Goal: Information Seeking & Learning: Learn about a topic

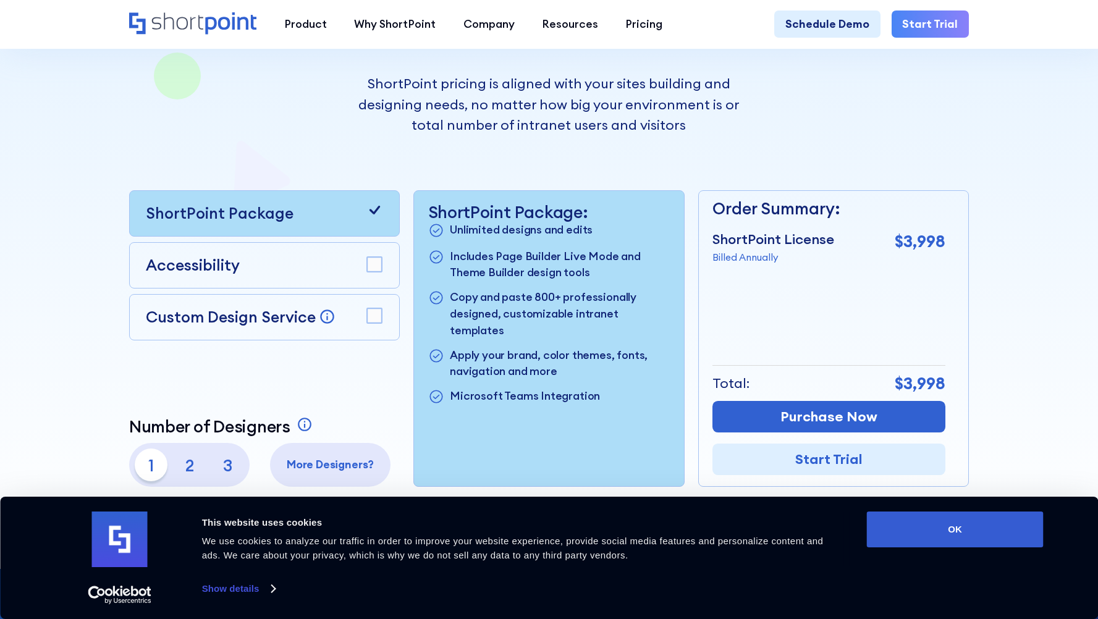
scroll to position [276, 0]
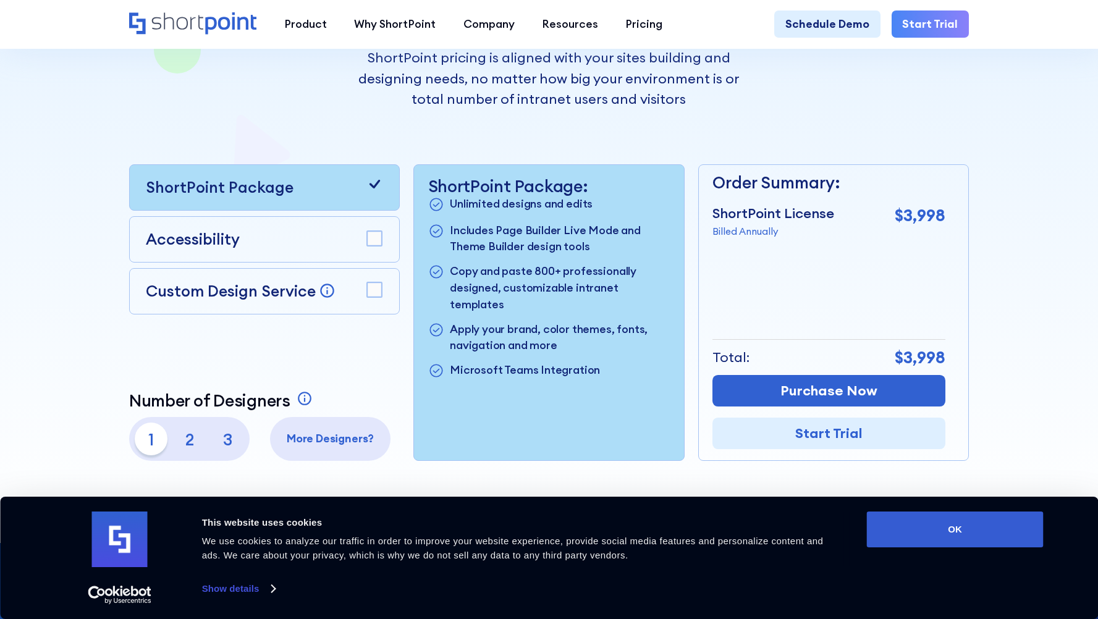
click at [374, 246] on rect at bounding box center [374, 238] width 15 height 15
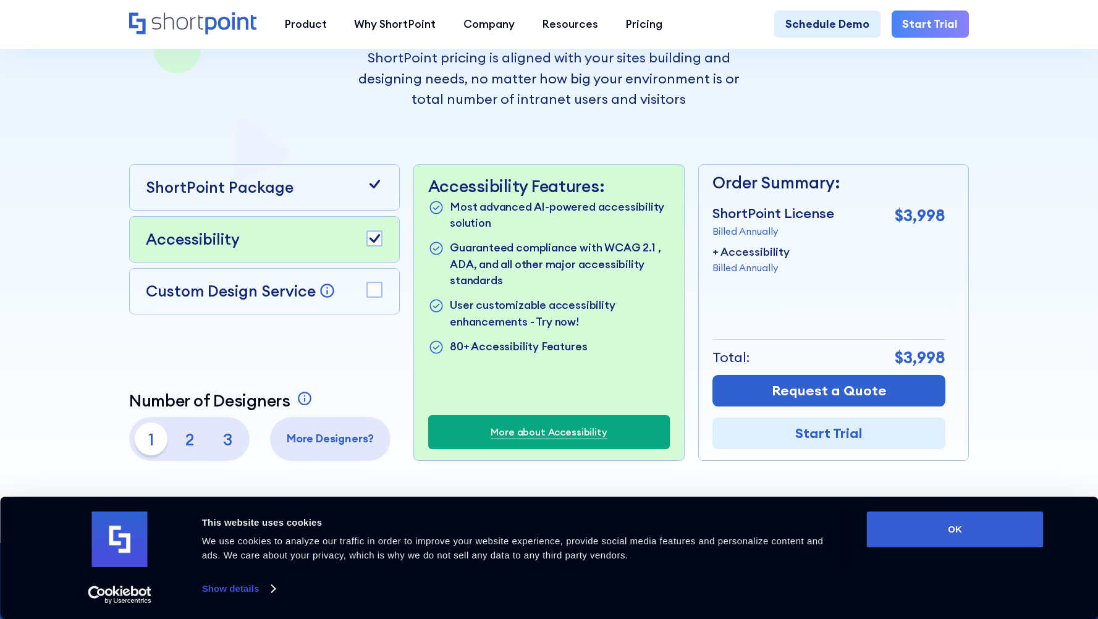
click at [378, 298] on rect at bounding box center [374, 290] width 15 height 15
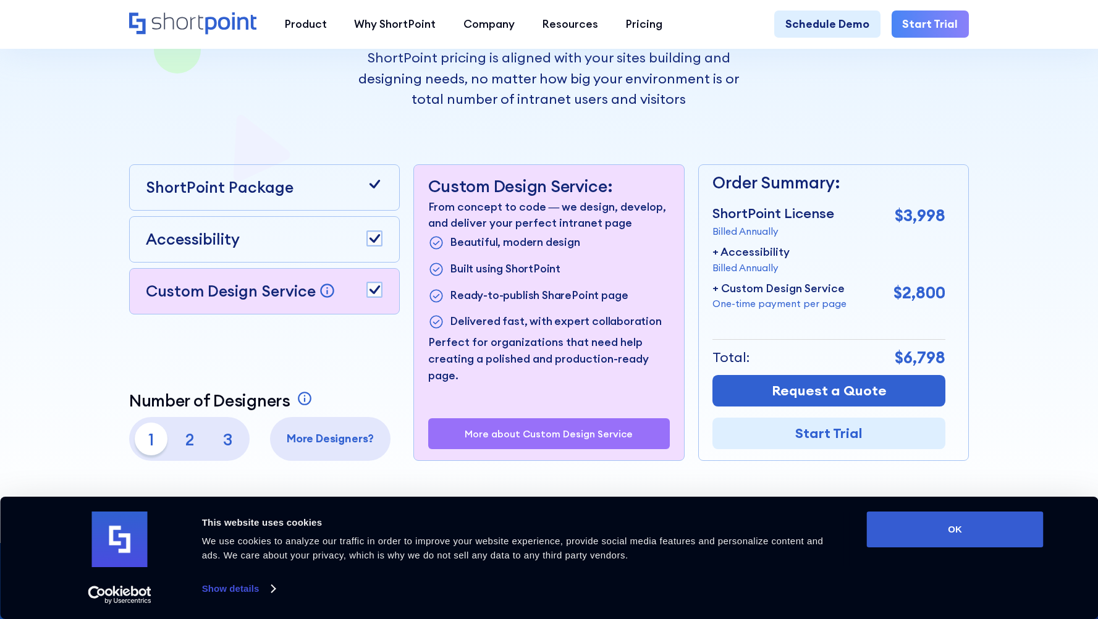
click at [373, 295] on icon at bounding box center [375, 290] width 11 height 9
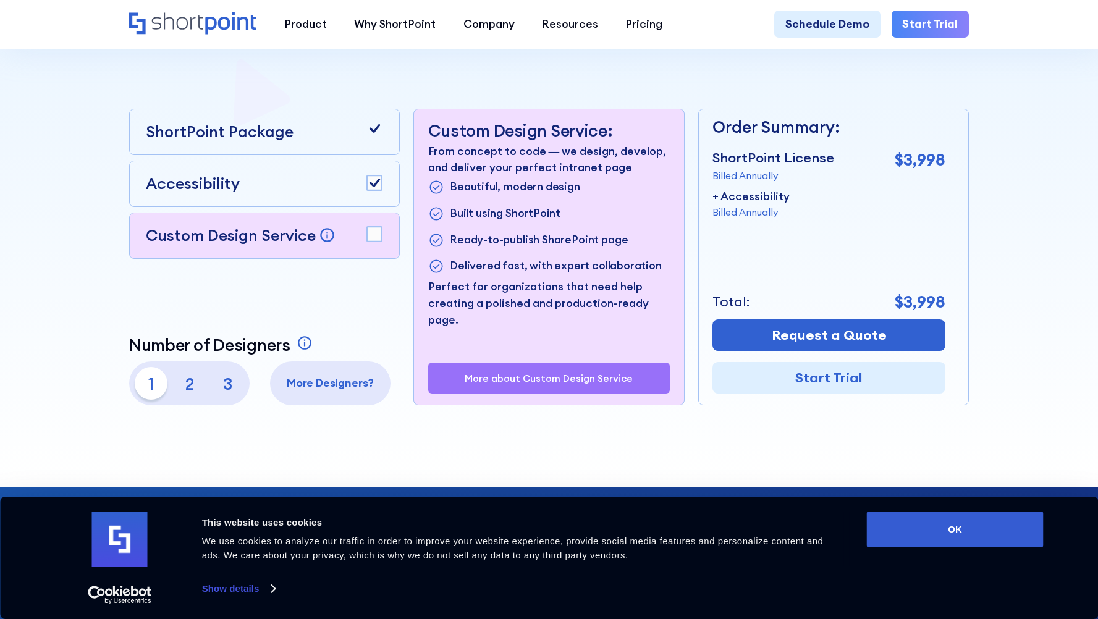
scroll to position [332, 0]
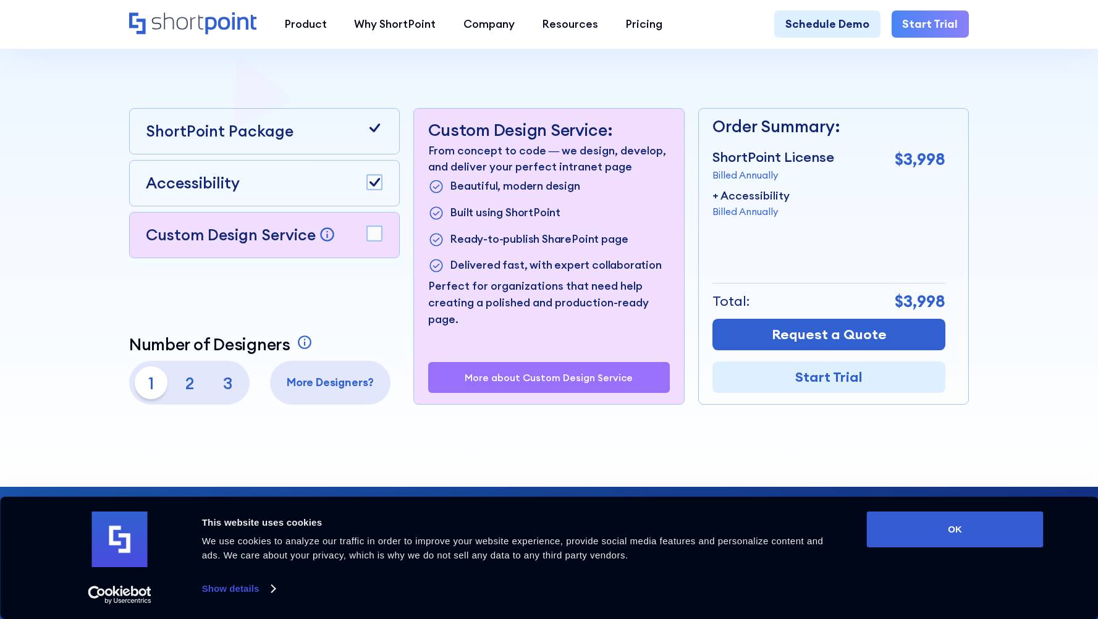
click at [225, 386] on p "3" at bounding box center [227, 382] width 33 height 33
click at [146, 384] on p "1" at bounding box center [151, 382] width 33 height 33
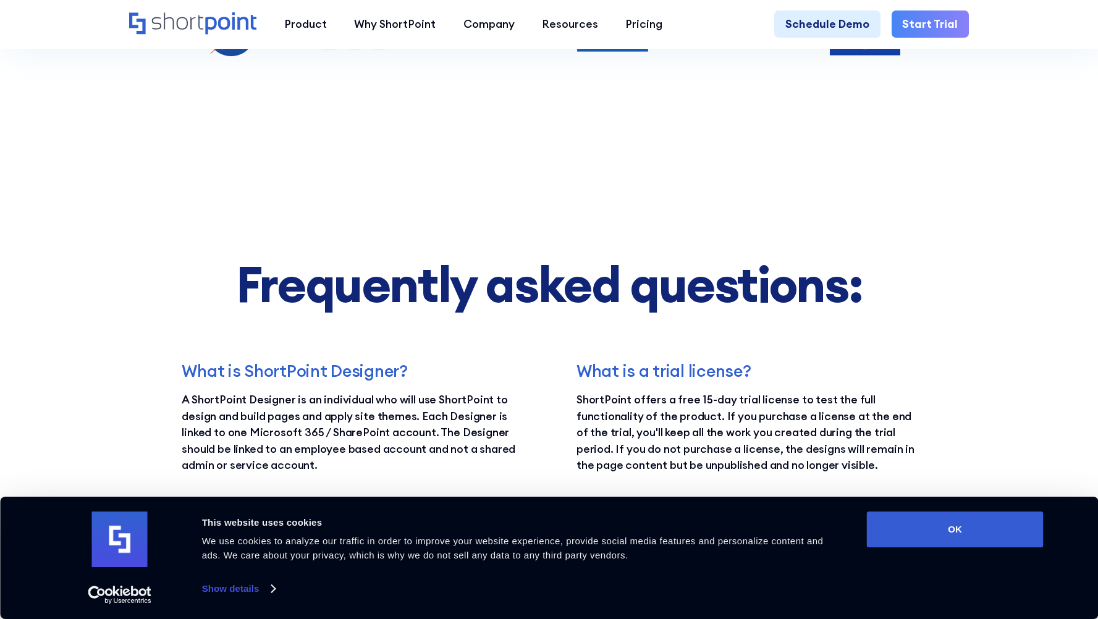
scroll to position [1688, 0]
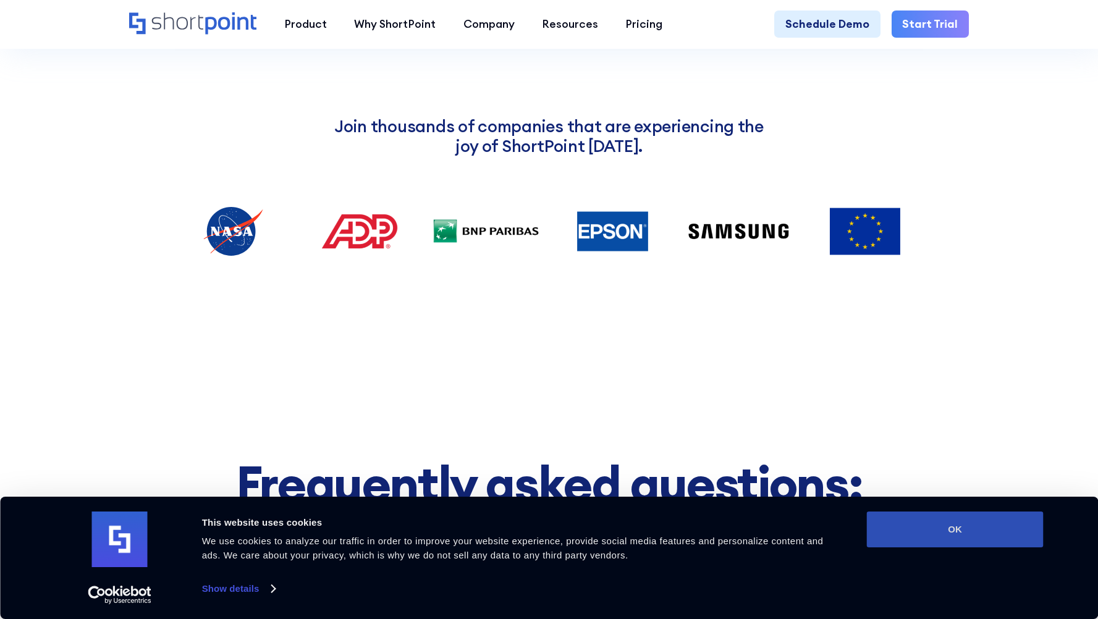
click at [947, 543] on button "OK" at bounding box center [955, 530] width 177 height 36
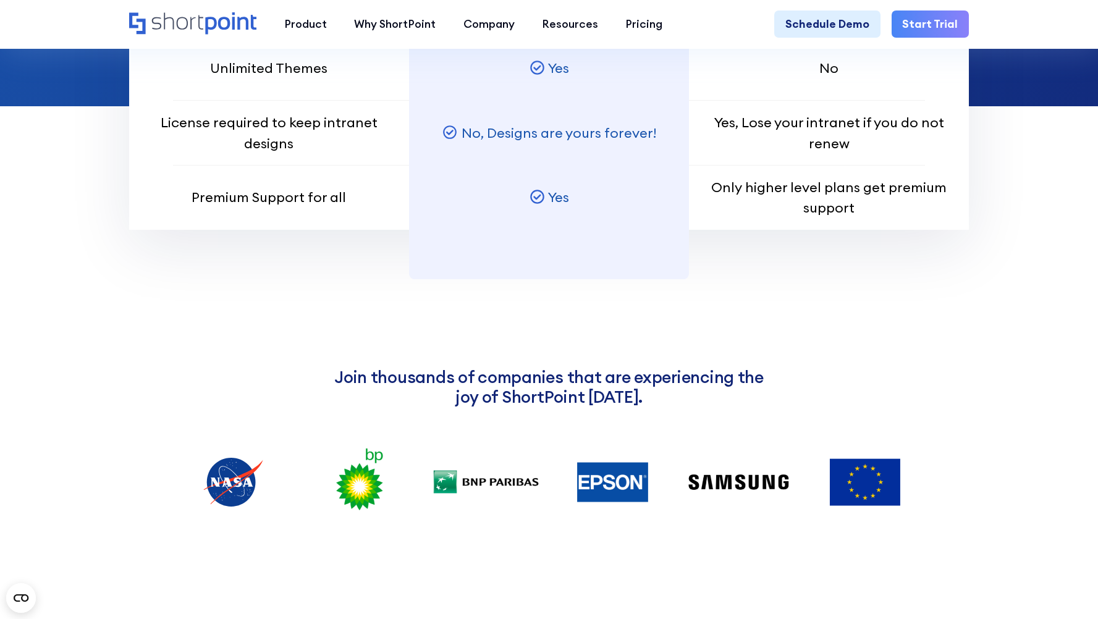
scroll to position [0, 0]
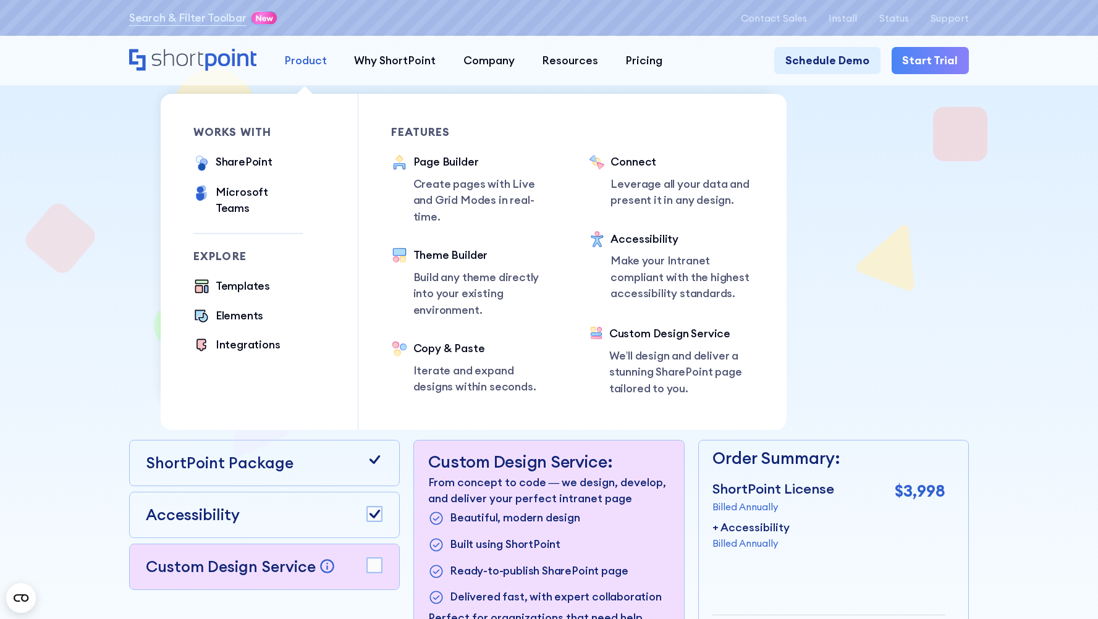
click at [290, 68] on div "Product" at bounding box center [305, 61] width 43 height 17
click at [296, 61] on div "Product" at bounding box center [305, 61] width 43 height 17
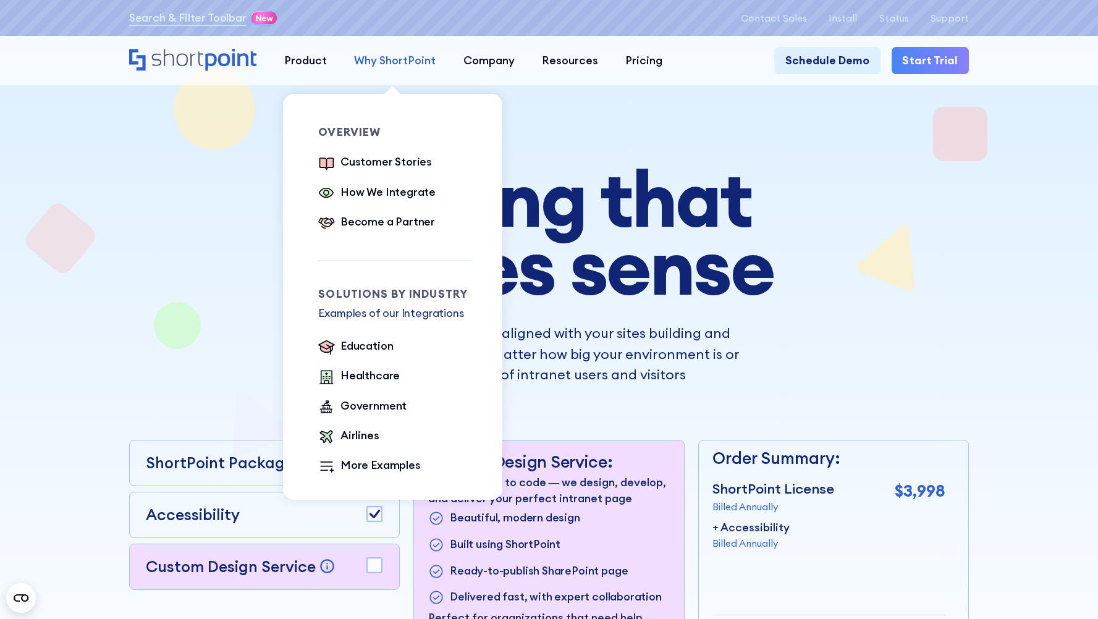
click at [414, 55] on div "Why ShortPoint" at bounding box center [395, 61] width 82 height 17
click at [393, 164] on div "Customer Stories" at bounding box center [386, 162] width 91 height 17
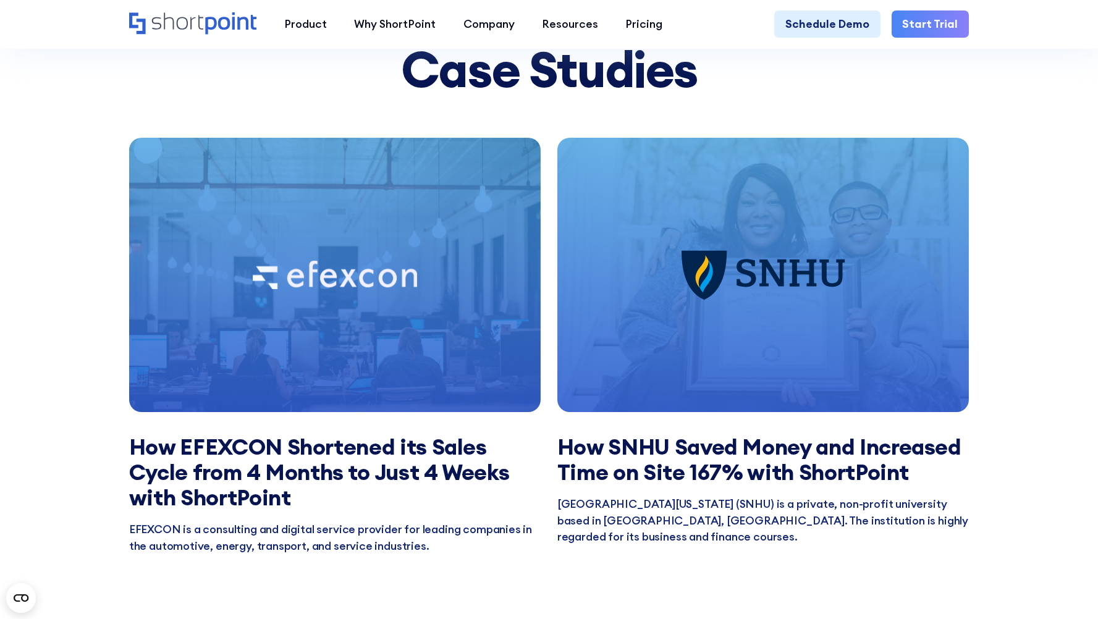
scroll to position [1187, 0]
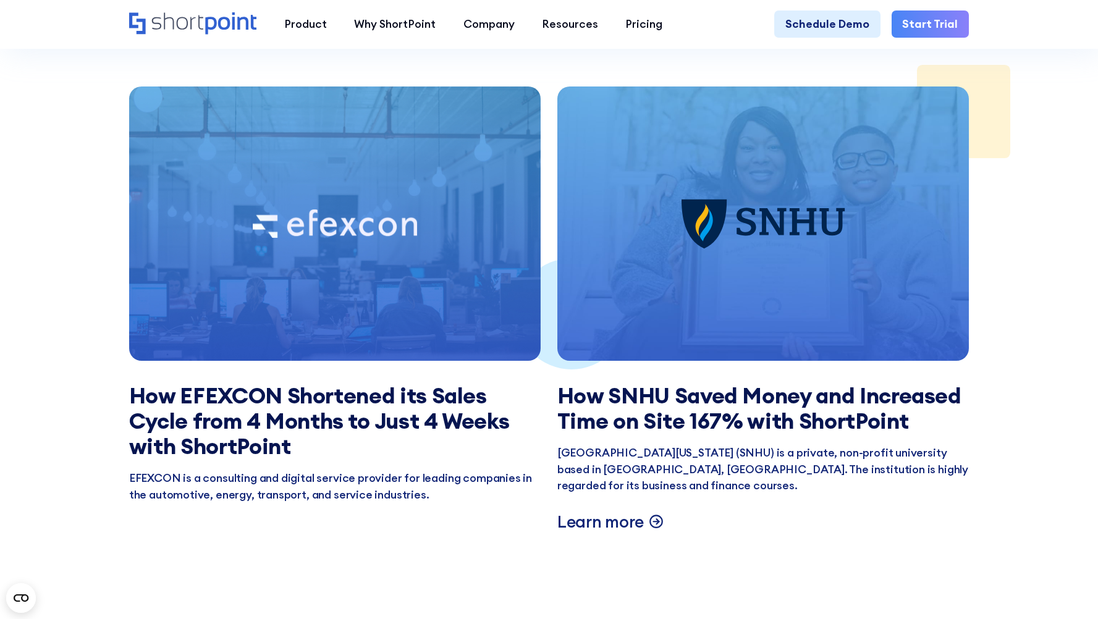
click at [685, 264] on div at bounding box center [763, 224] width 412 height 274
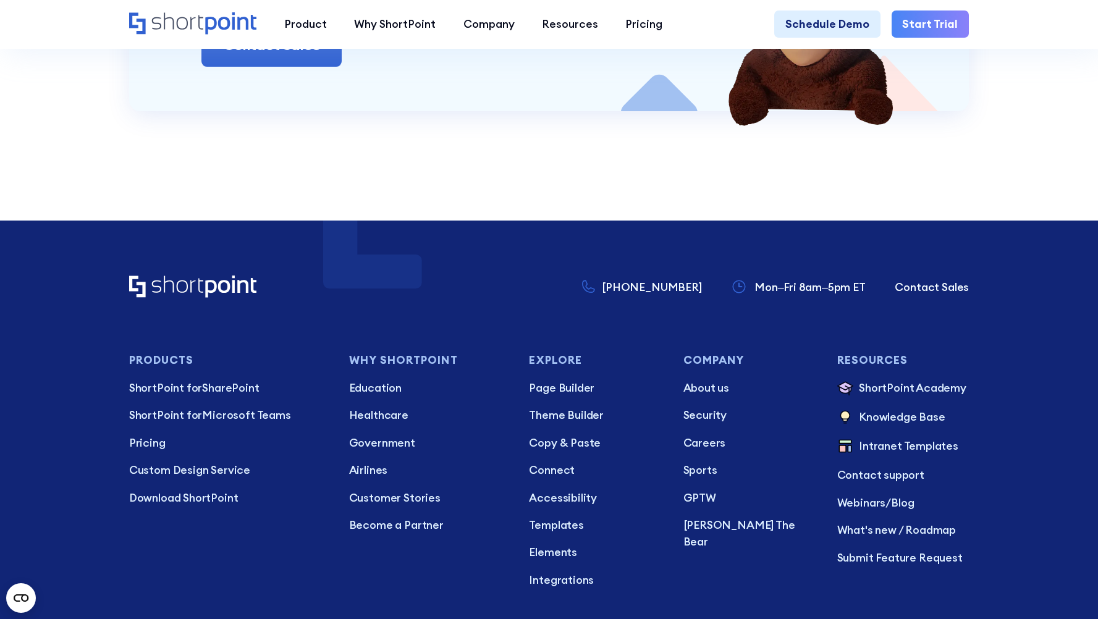
scroll to position [5729, 0]
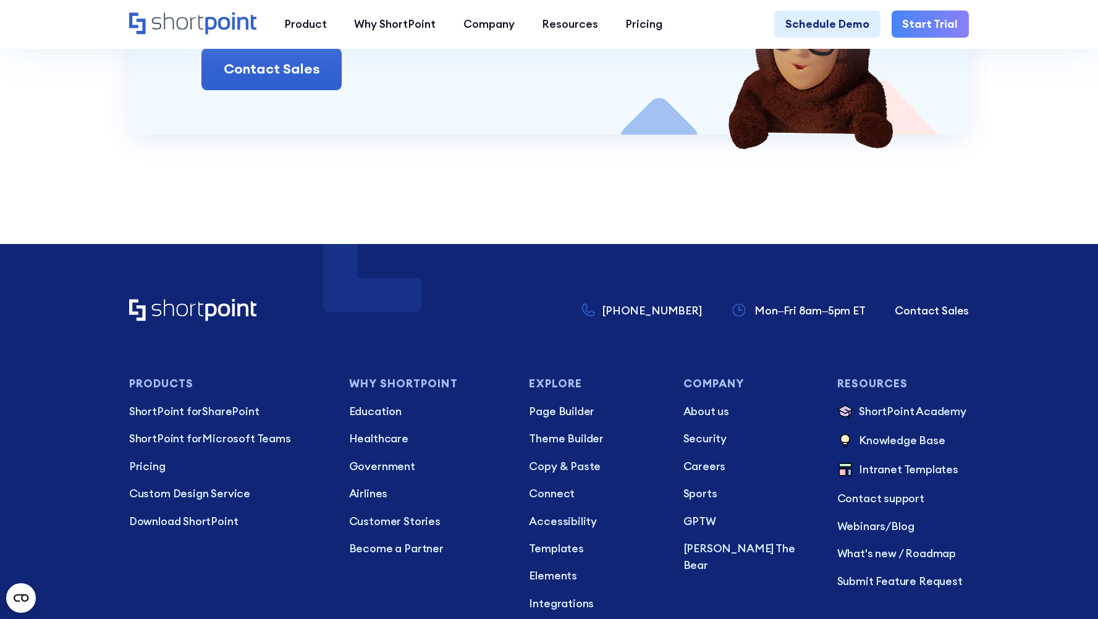
click at [178, 23] on icon "Home" at bounding box center [193, 23] width 128 height 22
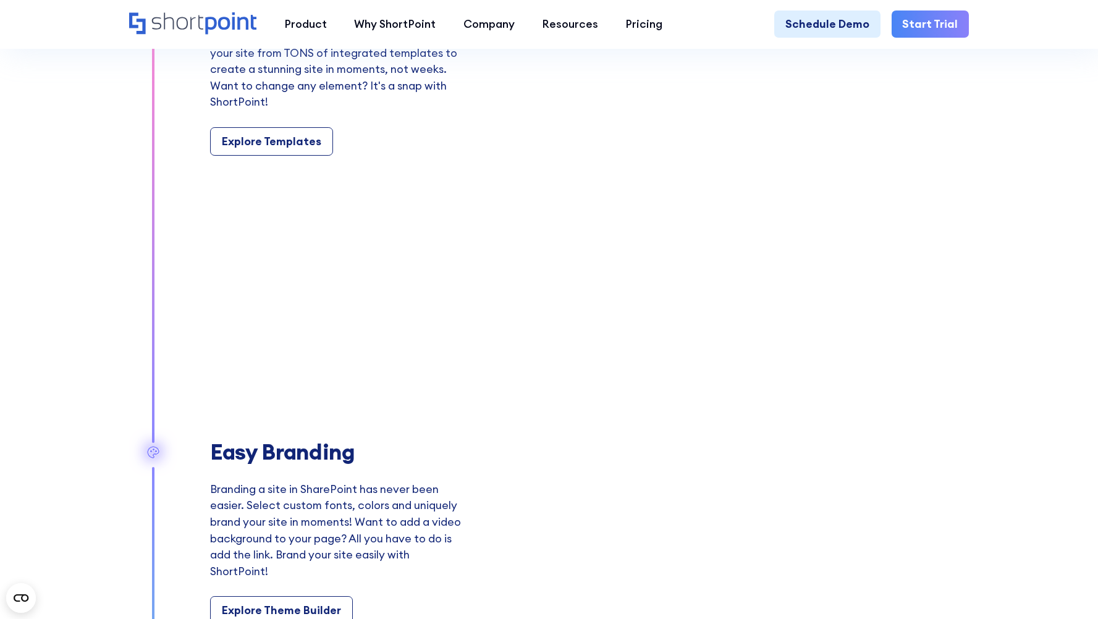
scroll to position [1413, 0]
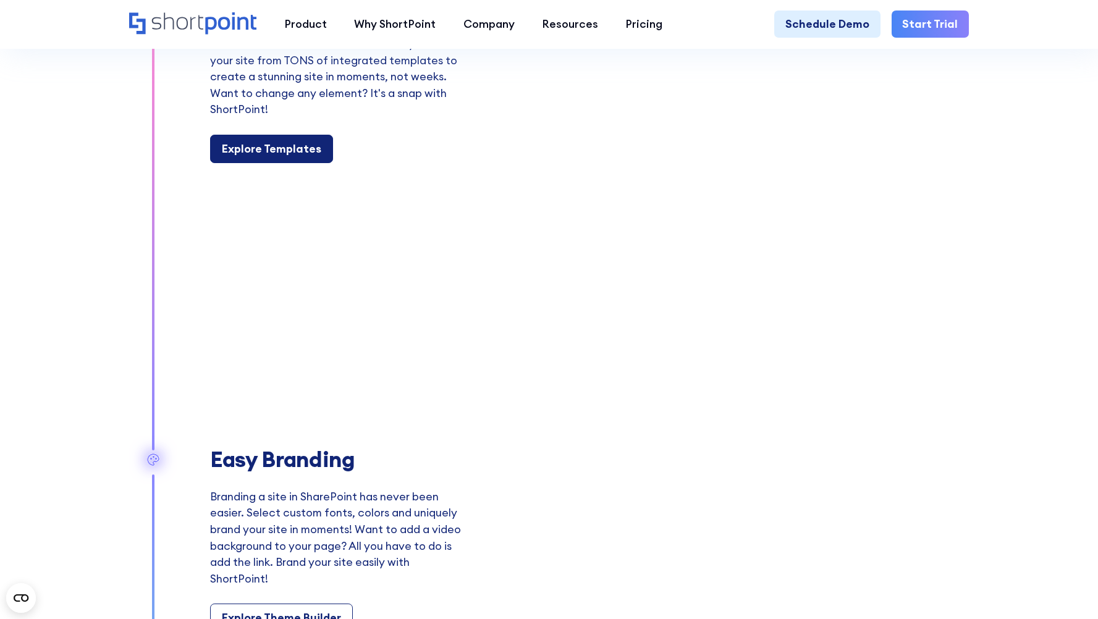
click at [261, 158] on div "Explore Templates" at bounding box center [272, 149] width 100 height 17
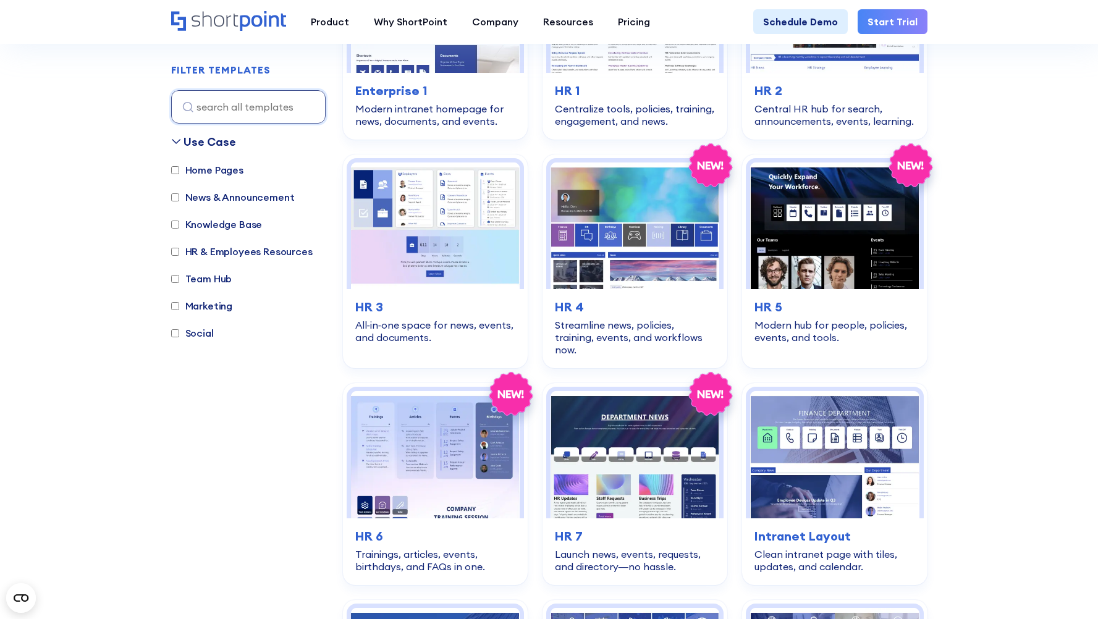
scroll to position [675, 0]
